Goal: Task Accomplishment & Management: Use online tool/utility

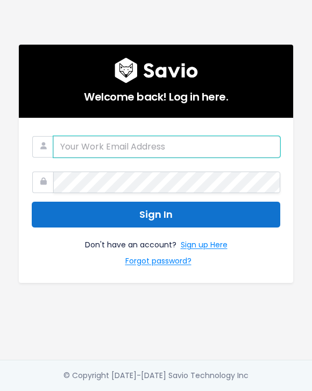
type input "contact@payhip.com"
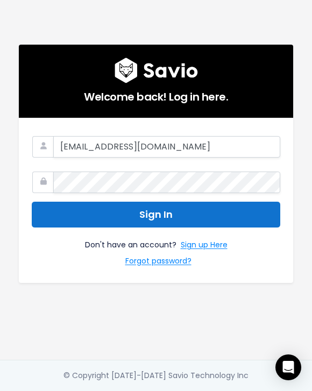
click at [213, 222] on button "Sign In" at bounding box center [156, 215] width 249 height 26
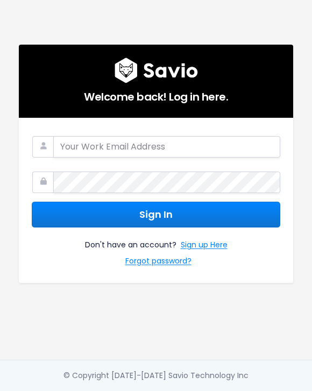
type input "contact@payhip.com"
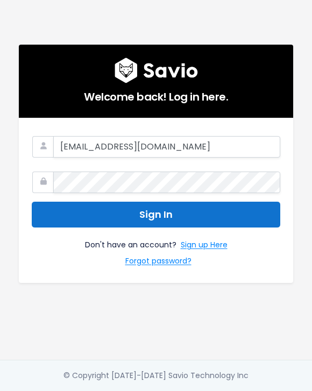
click at [177, 220] on button "Sign In" at bounding box center [156, 215] width 249 height 26
click at [155, 214] on button "Sign In" at bounding box center [156, 215] width 249 height 26
